Goal: Transaction & Acquisition: Purchase product/service

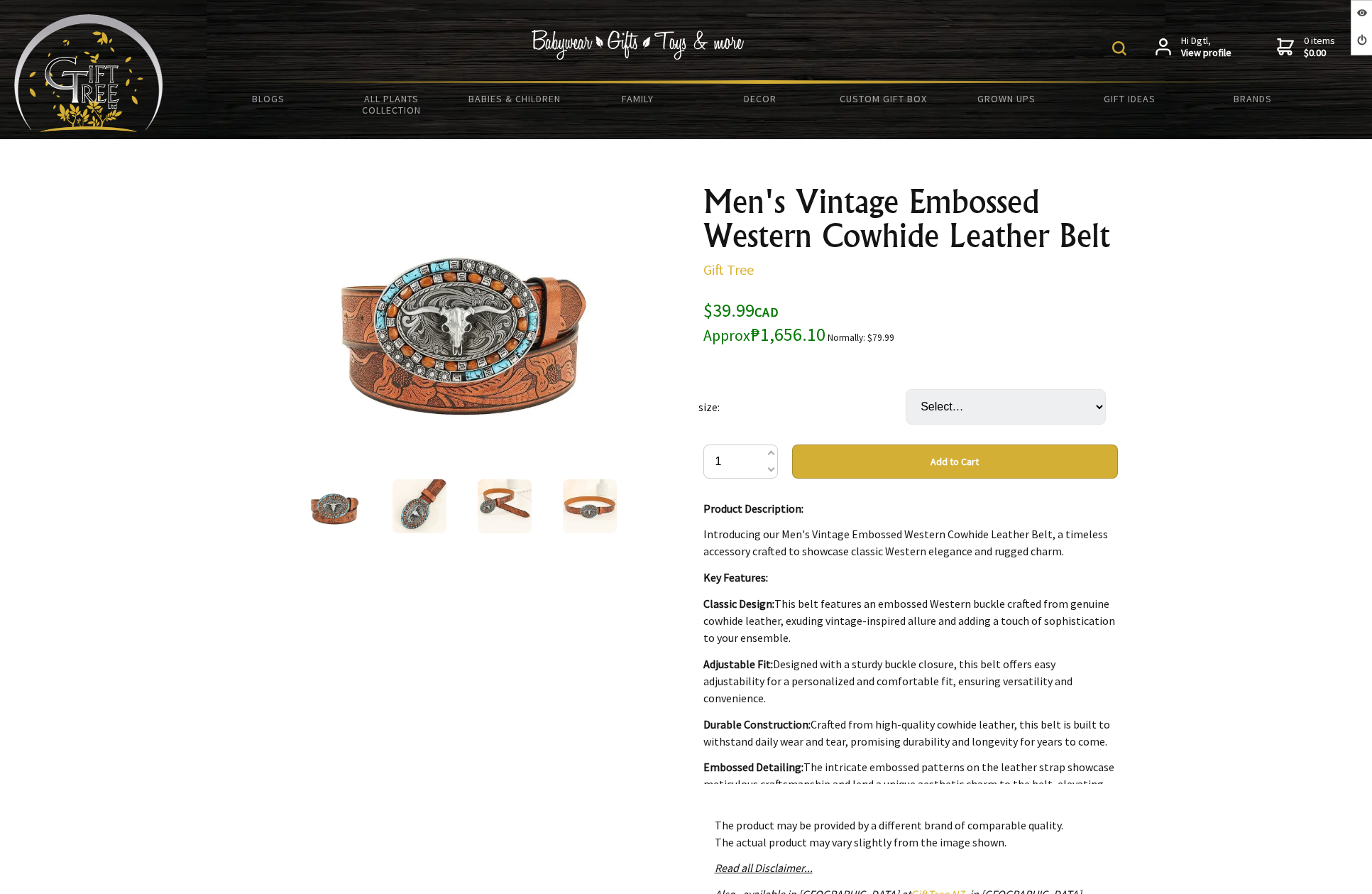
click at [1231, 239] on div at bounding box center [686, 607] width 1372 height 937
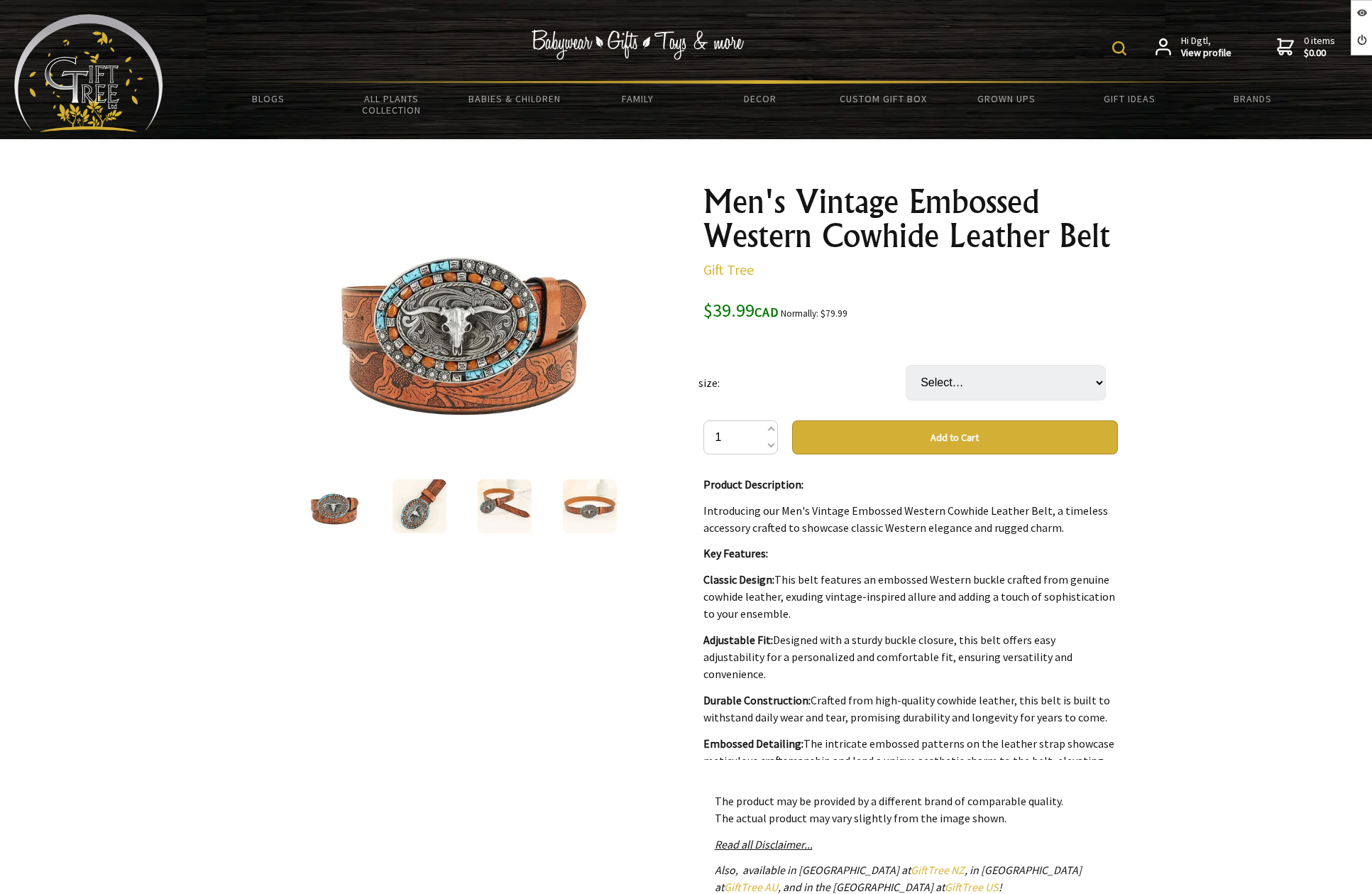
click at [583, 497] on img at bounding box center [590, 506] width 54 height 54
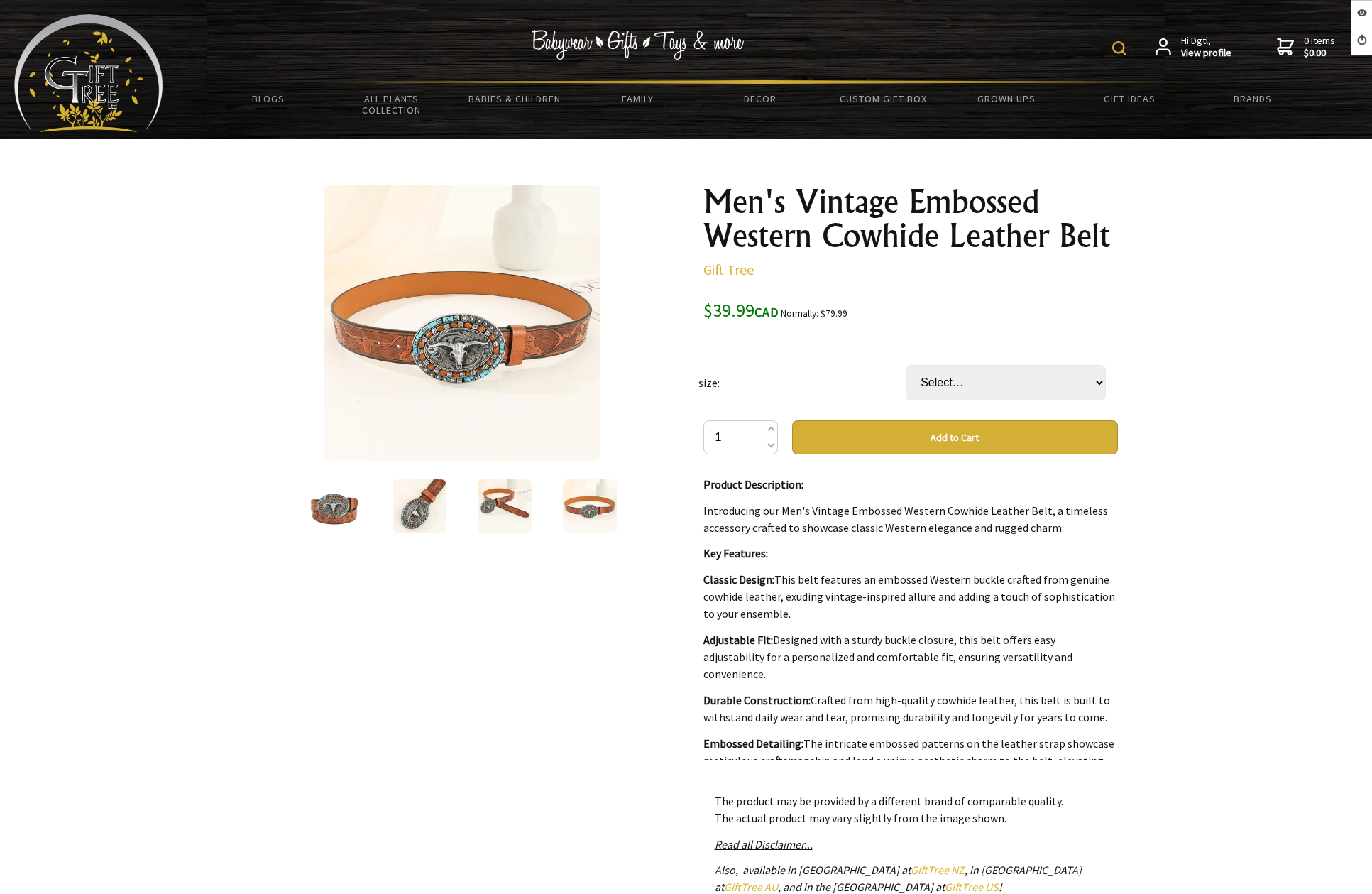
click at [502, 499] on img at bounding box center [504, 506] width 54 height 54
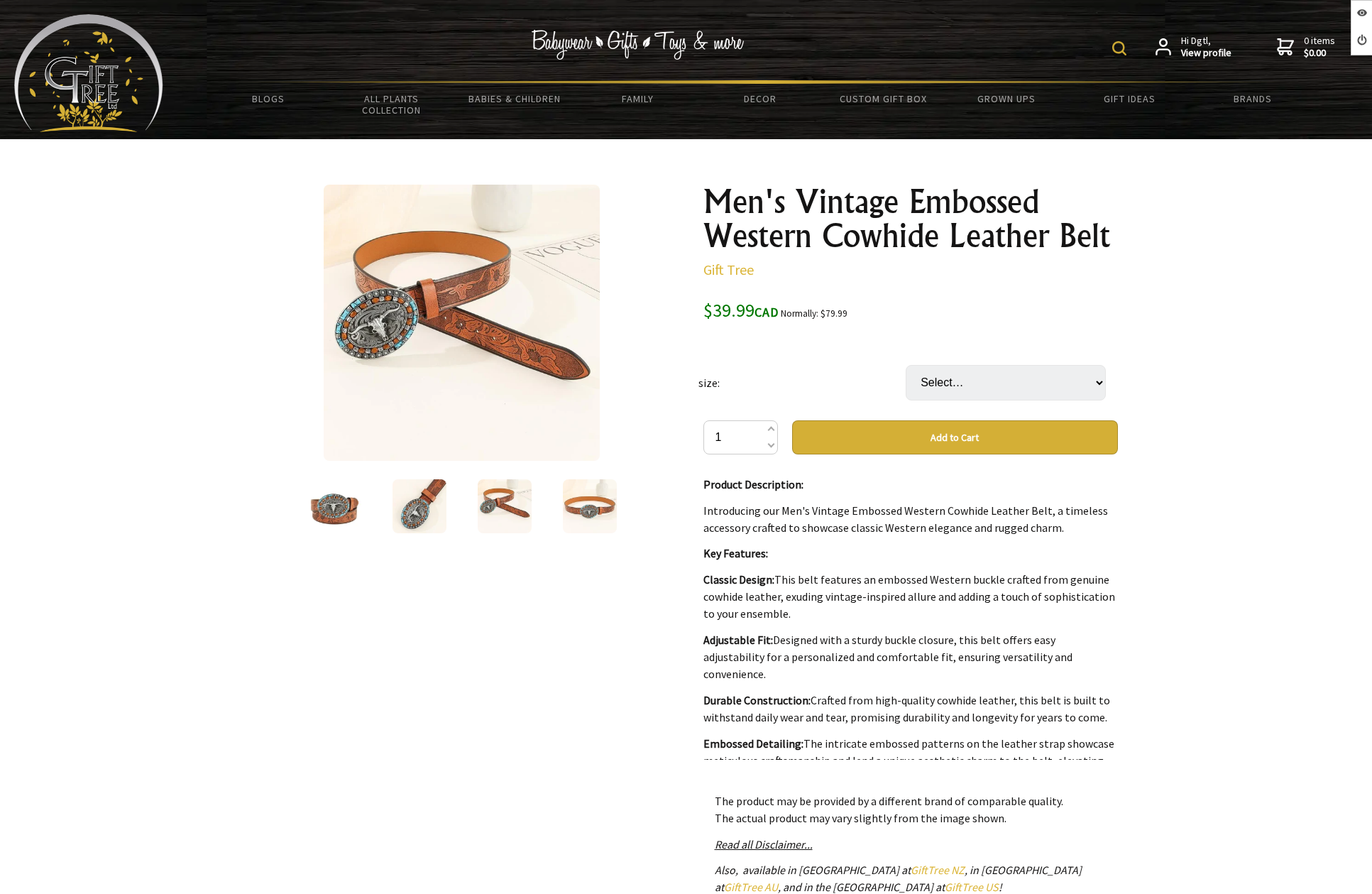
click at [410, 503] on img at bounding box center [419, 506] width 54 height 54
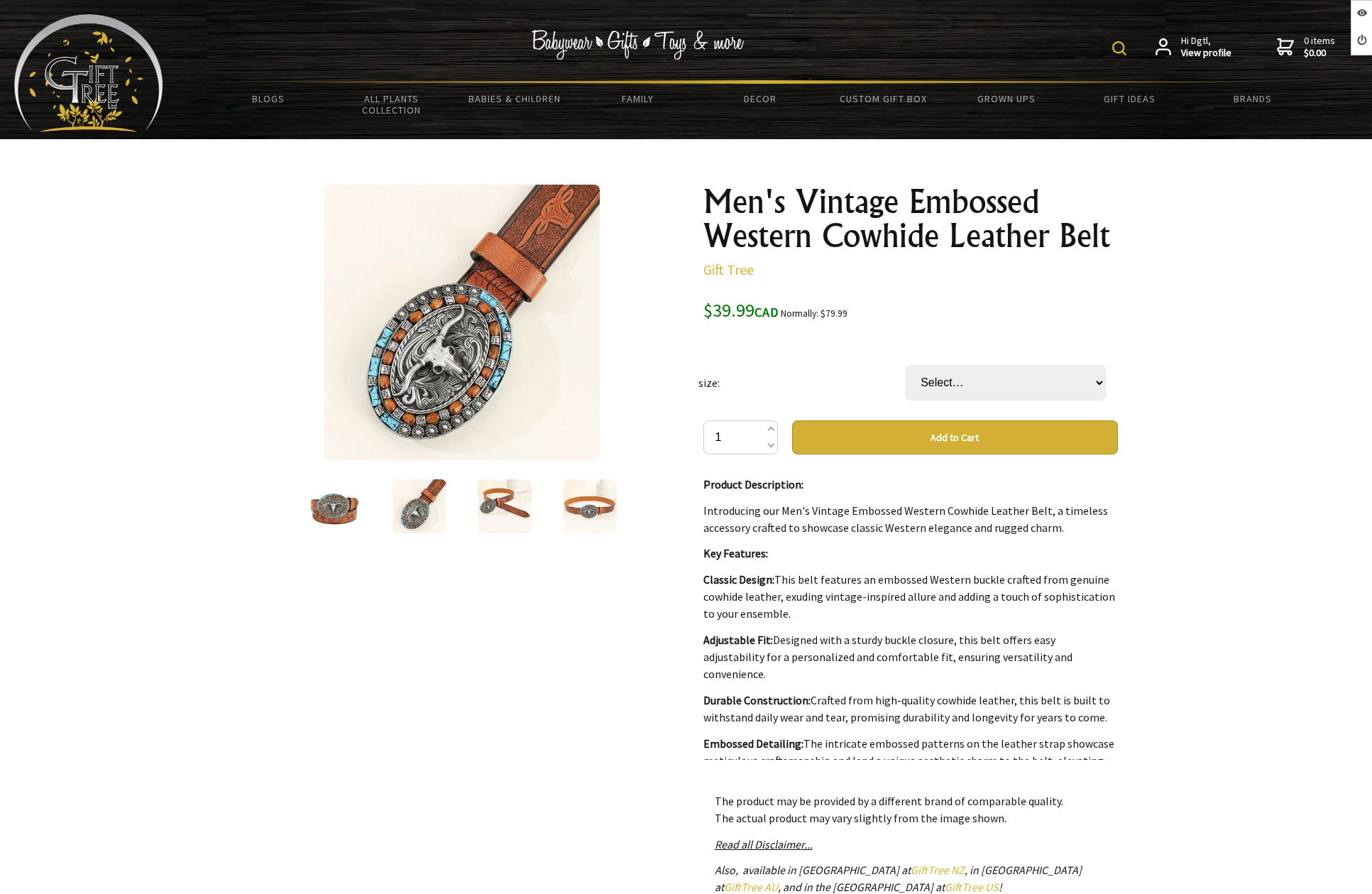
click at [321, 509] on img at bounding box center [334, 506] width 54 height 54
